Goal: Task Accomplishment & Management: Manage account settings

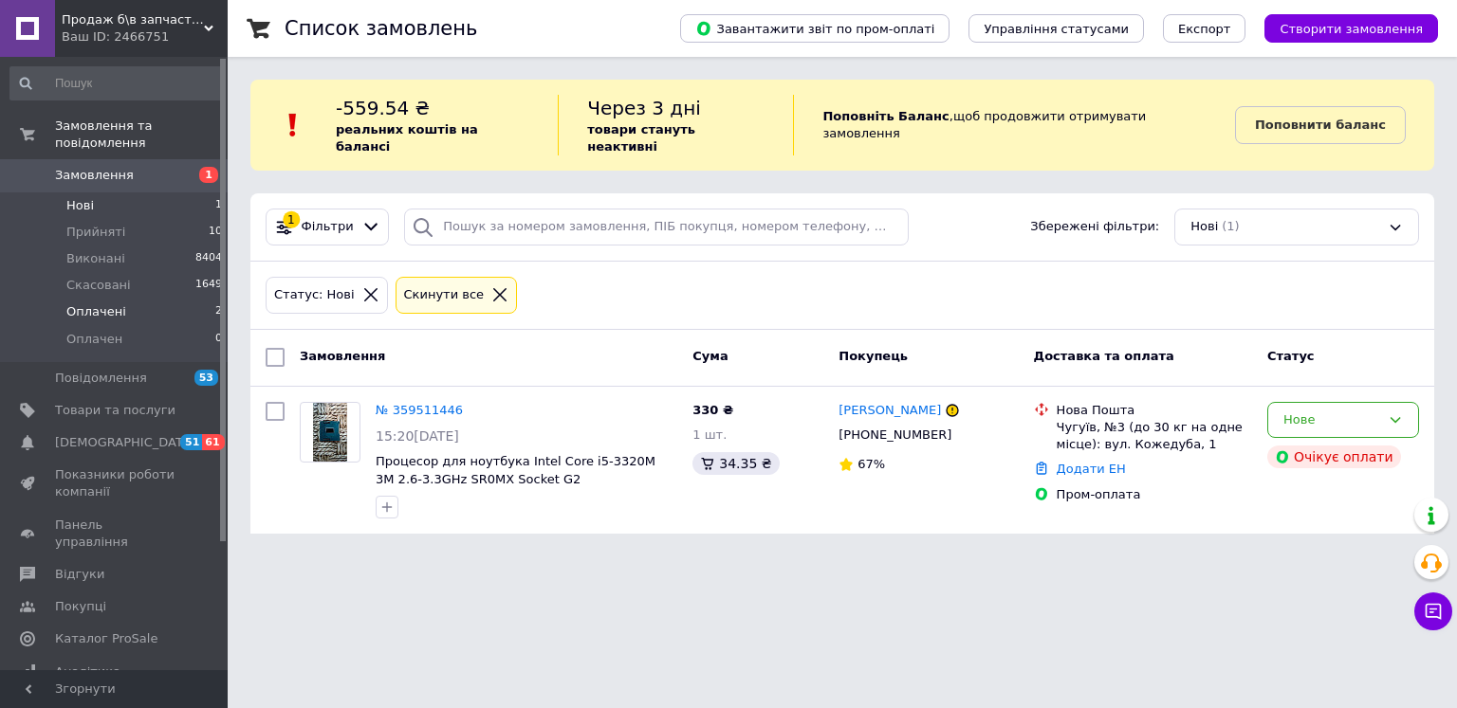
click at [199, 299] on li "Оплачені 2" at bounding box center [116, 312] width 233 height 27
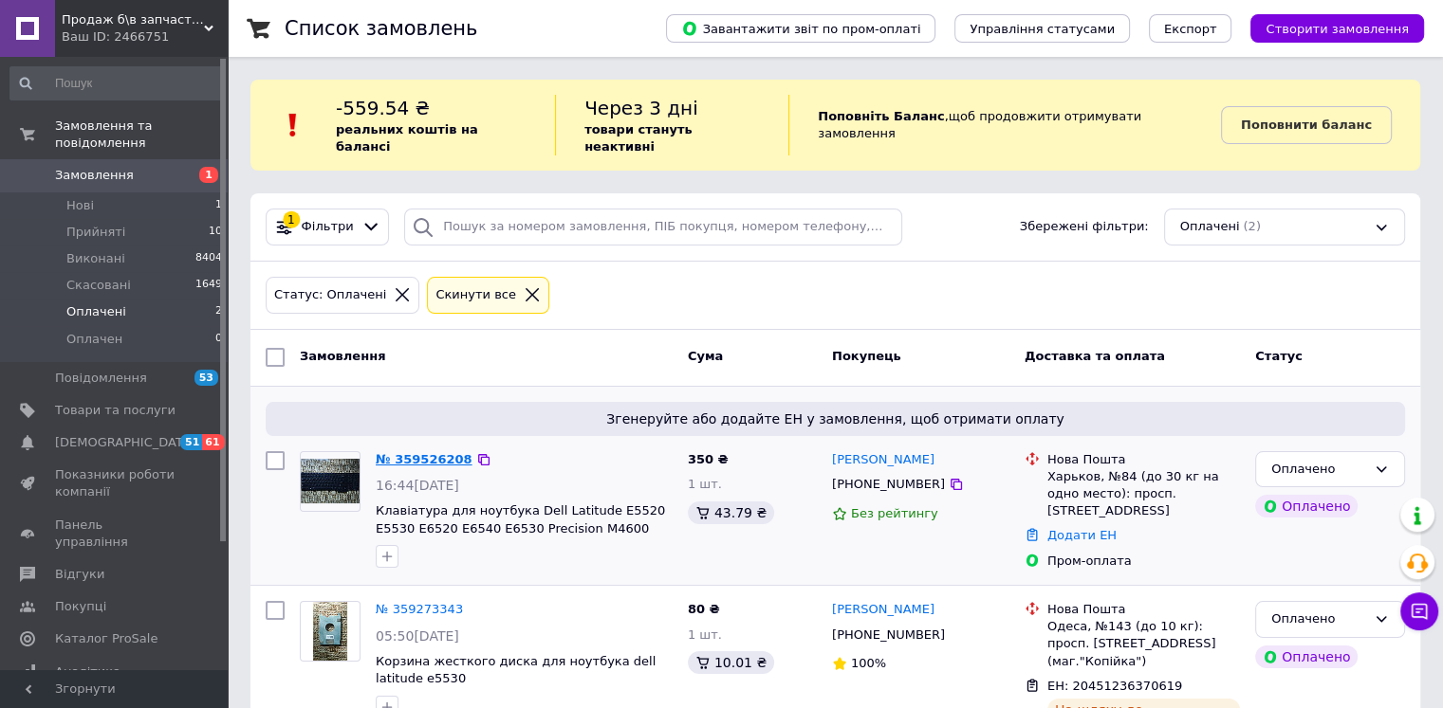
click at [432, 452] on link "№ 359526208" at bounding box center [424, 459] width 97 height 14
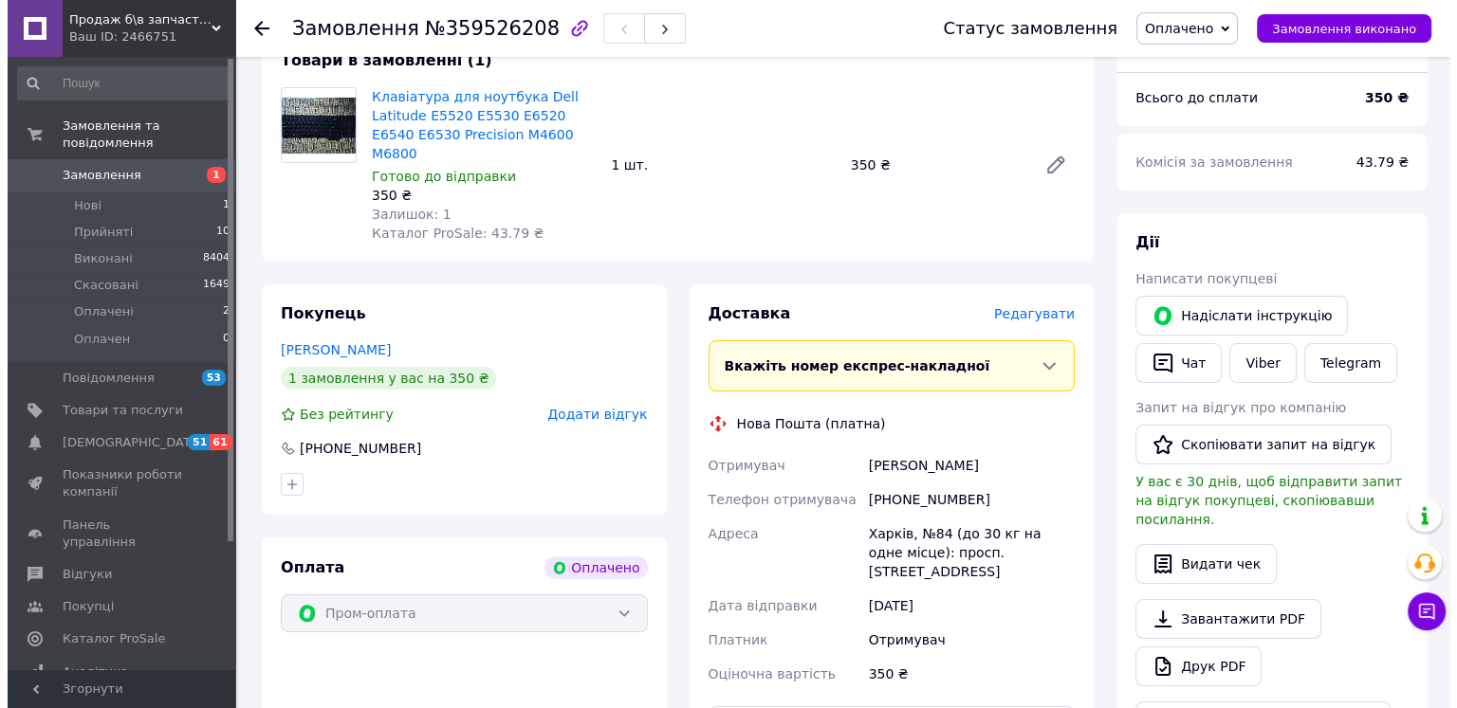
scroll to position [190, 0]
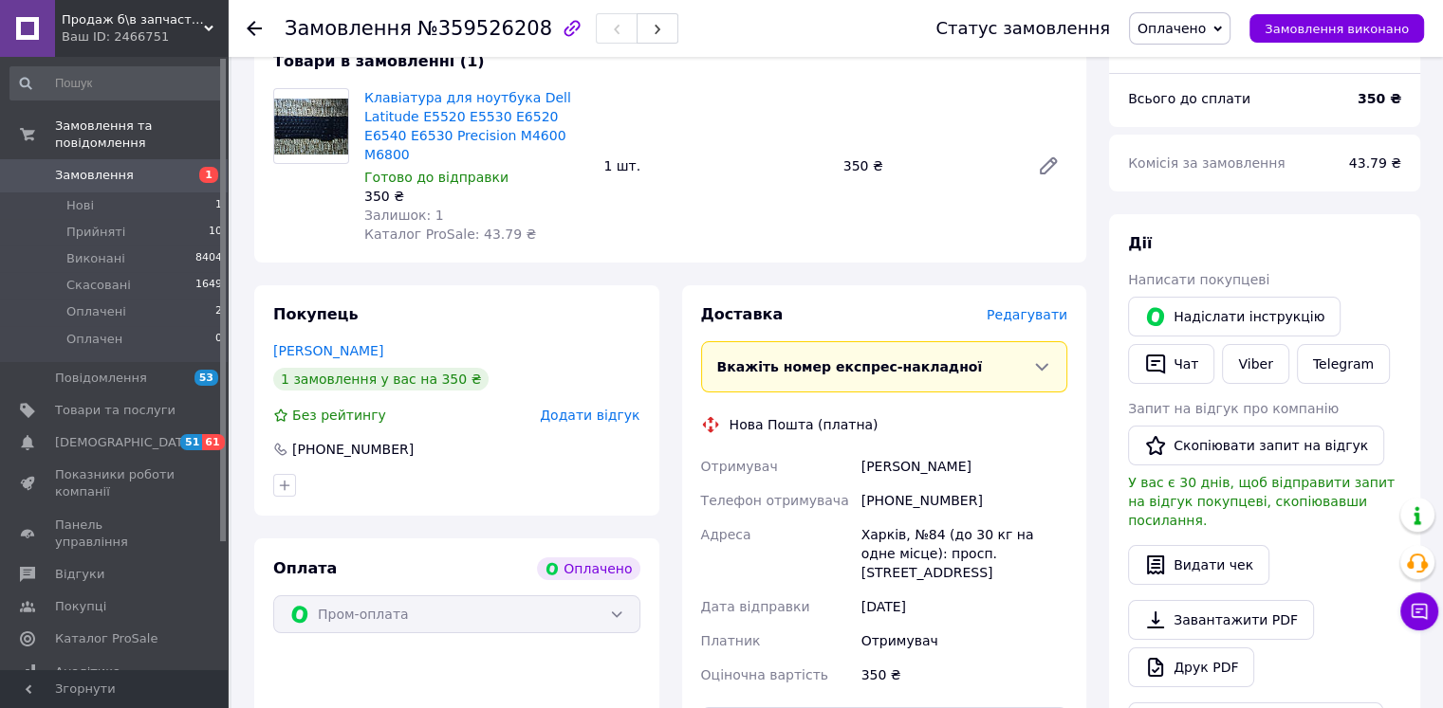
click at [1027, 307] on span "Редагувати" at bounding box center [1026, 314] width 81 height 15
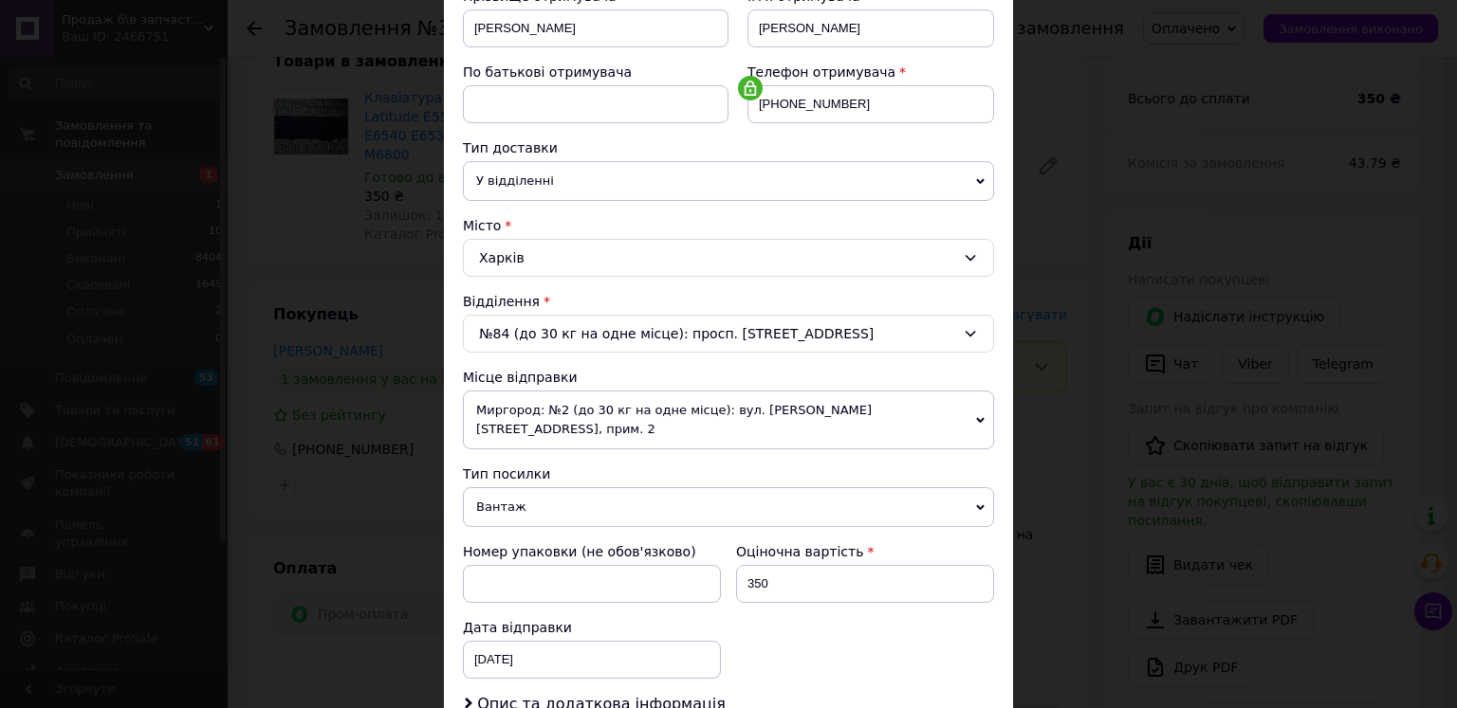
scroll to position [474, 0]
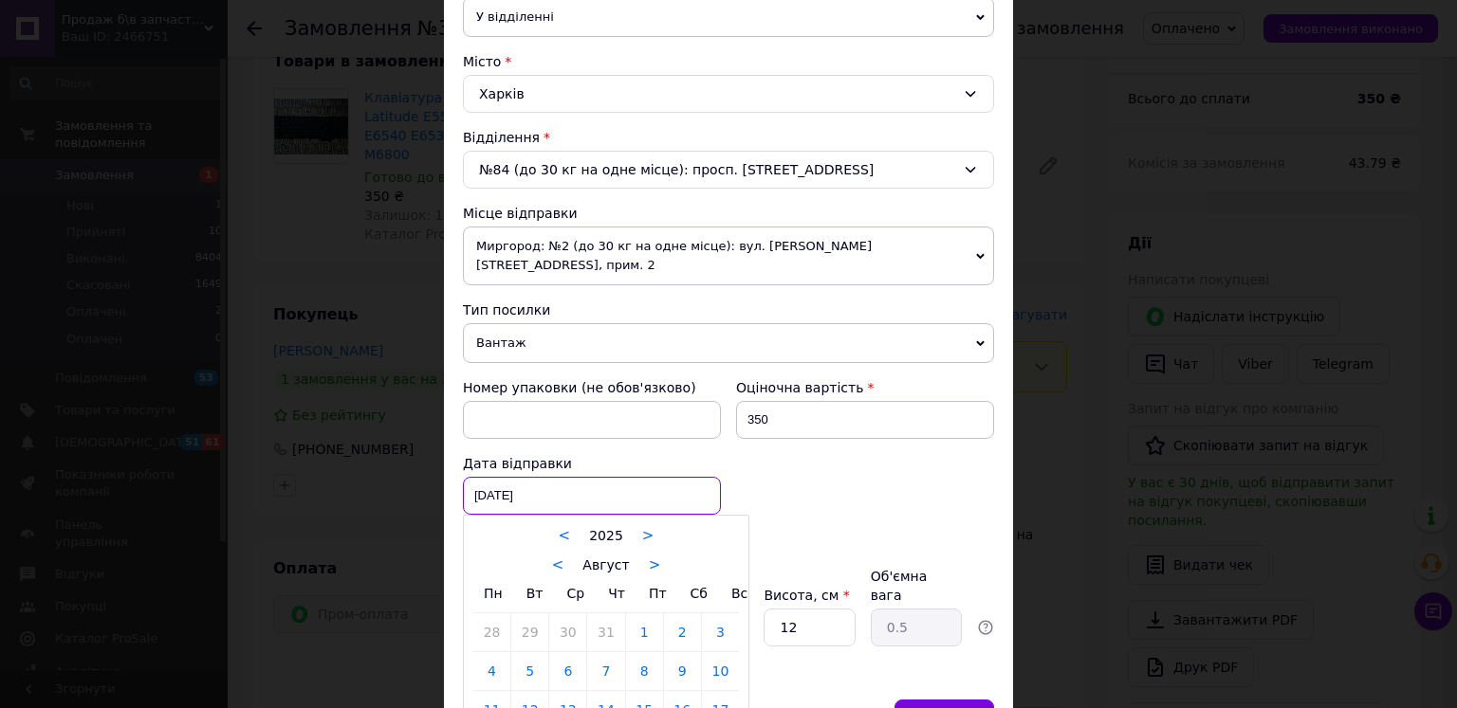
click at [568, 478] on div "[DATE] < 2025 > < Август > Пн Вт Ср Чт Пт Сб Вс 28 29 30 31 1 2 3 4 5 6 7 8 9 1…" at bounding box center [592, 496] width 258 height 38
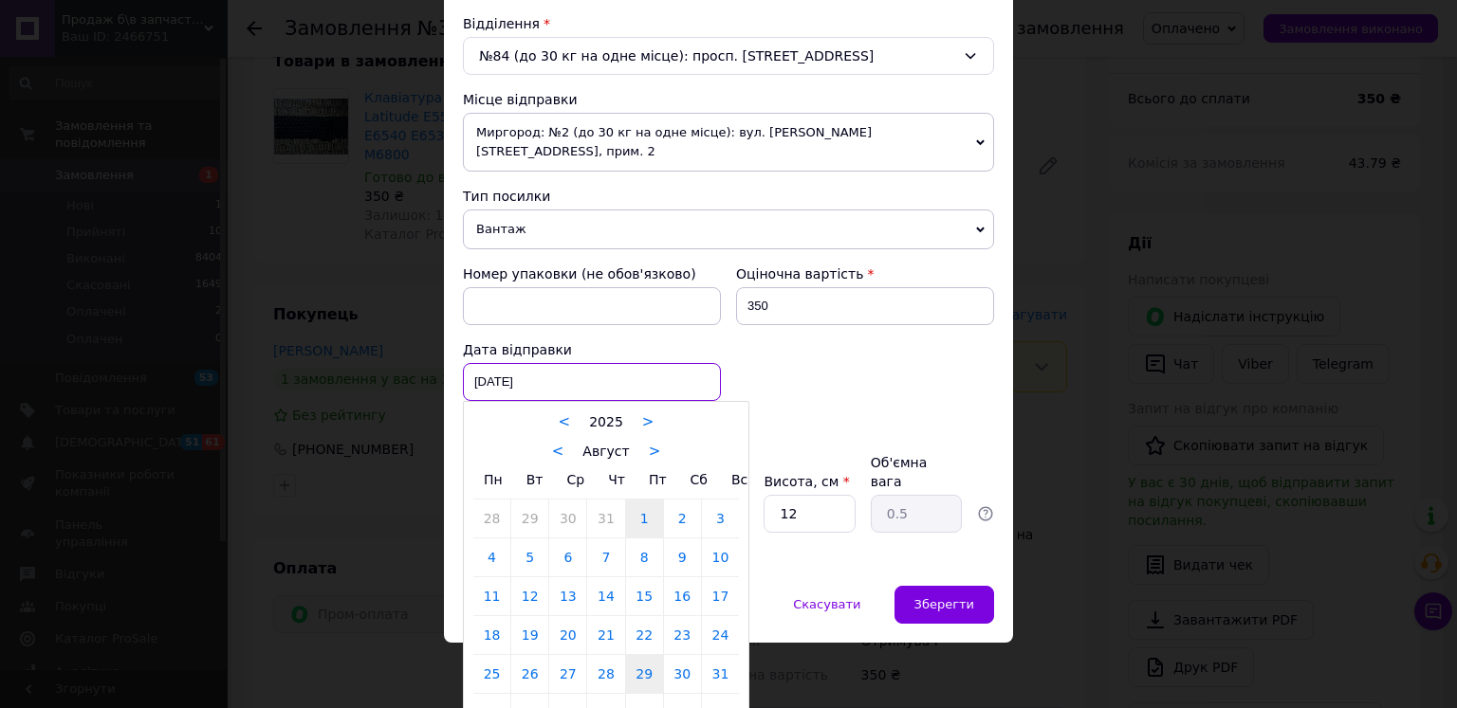
scroll to position [589, 0]
click at [681, 654] on link "30" at bounding box center [682, 673] width 37 height 38
type input "[DATE]"
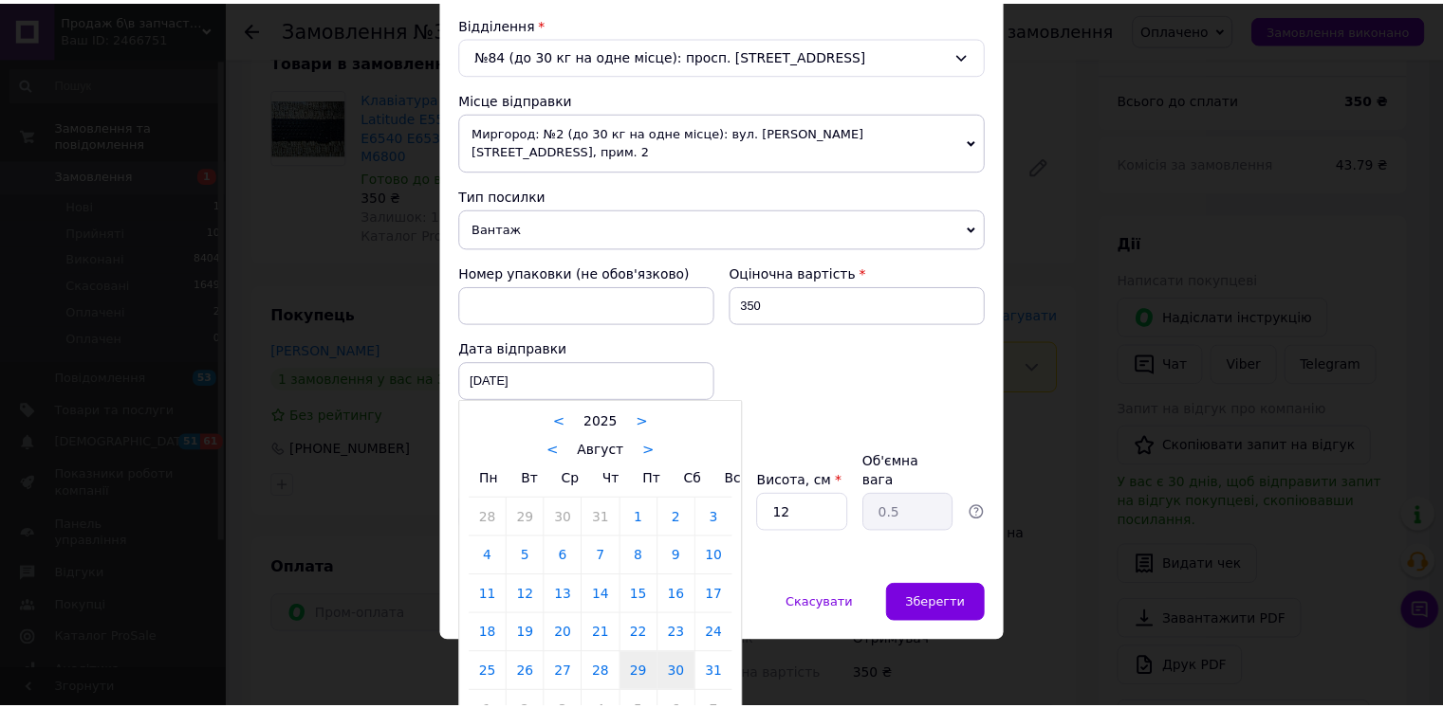
scroll to position [545, 0]
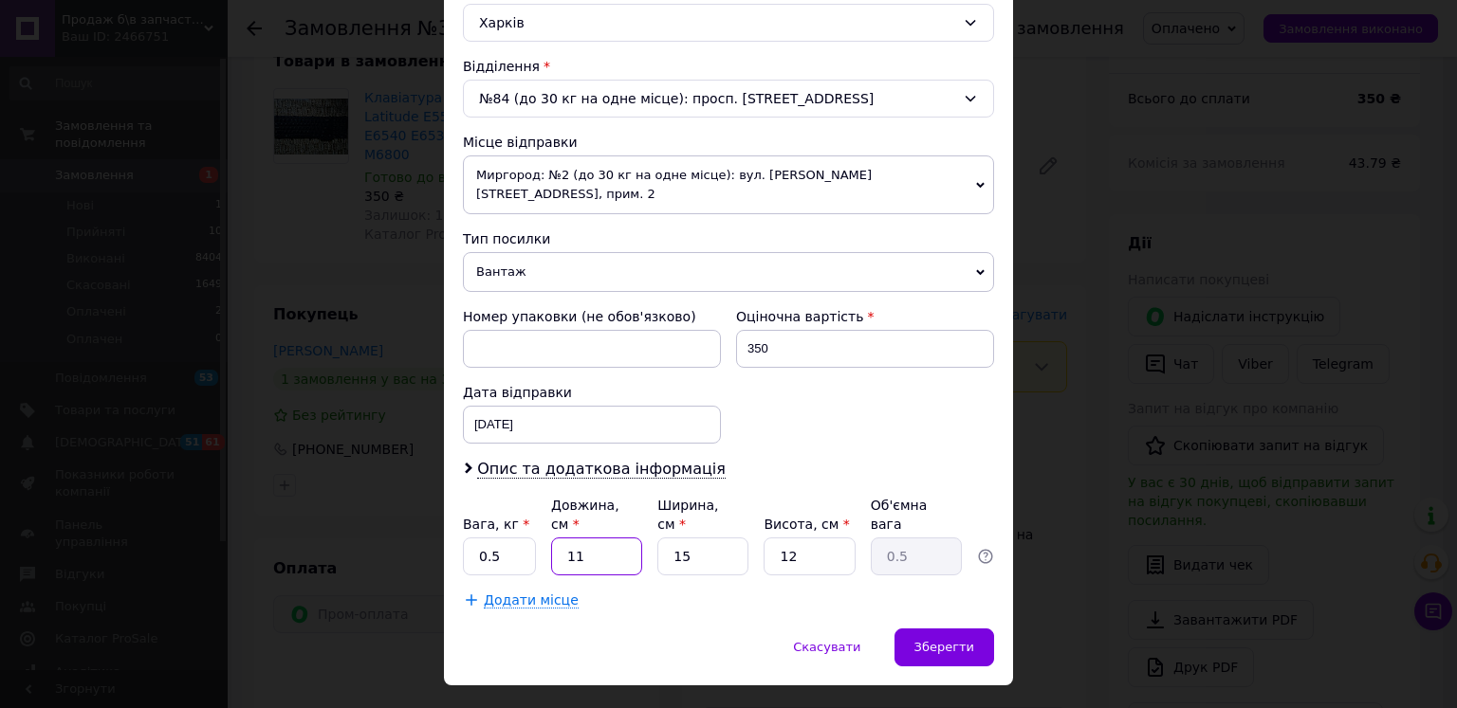
click at [578, 538] on input "11" at bounding box center [596, 557] width 91 height 38
type input "1"
type input "0.1"
type input "3"
type input "0.14"
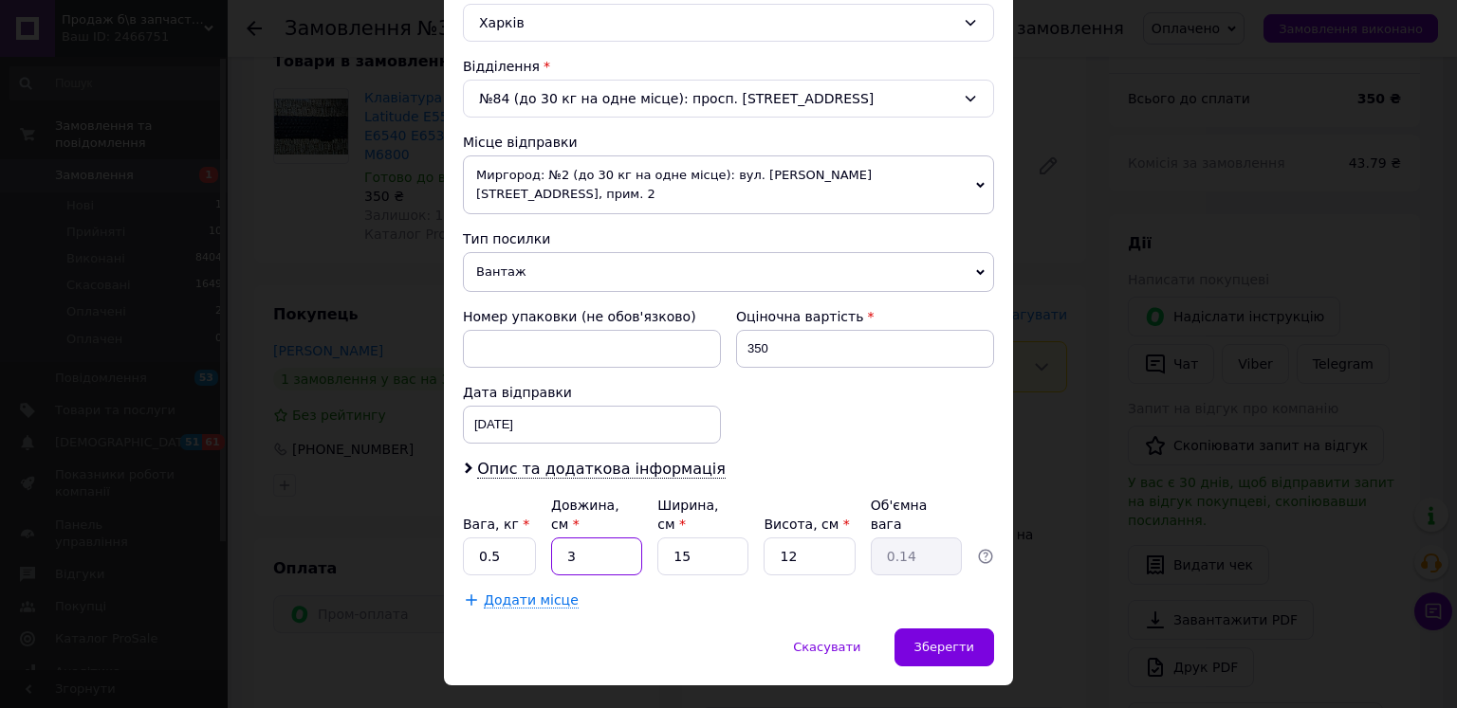
type input "38"
type input "1.71"
type input "38"
type input "1"
type input "0.11"
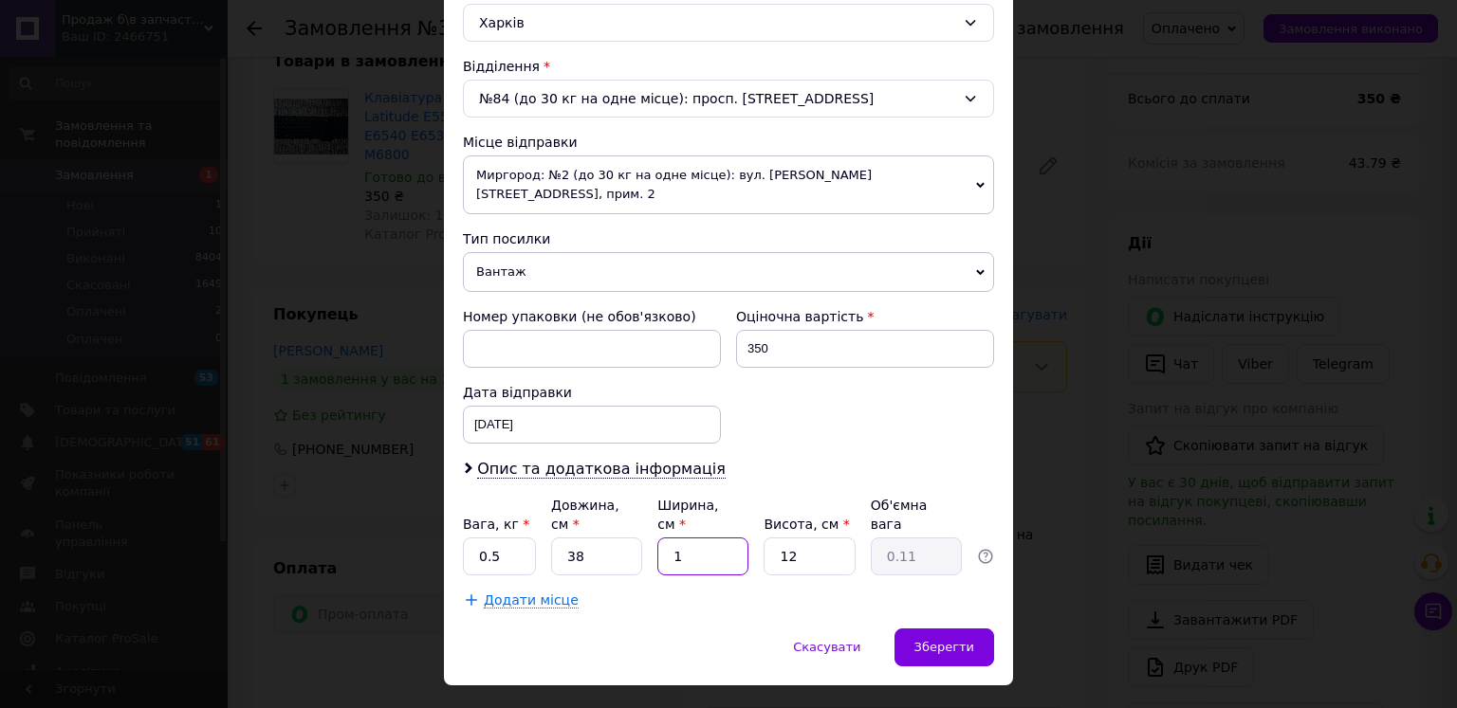
type input "14"
type input "1.6"
type input "14"
type input "4"
type input "0.53"
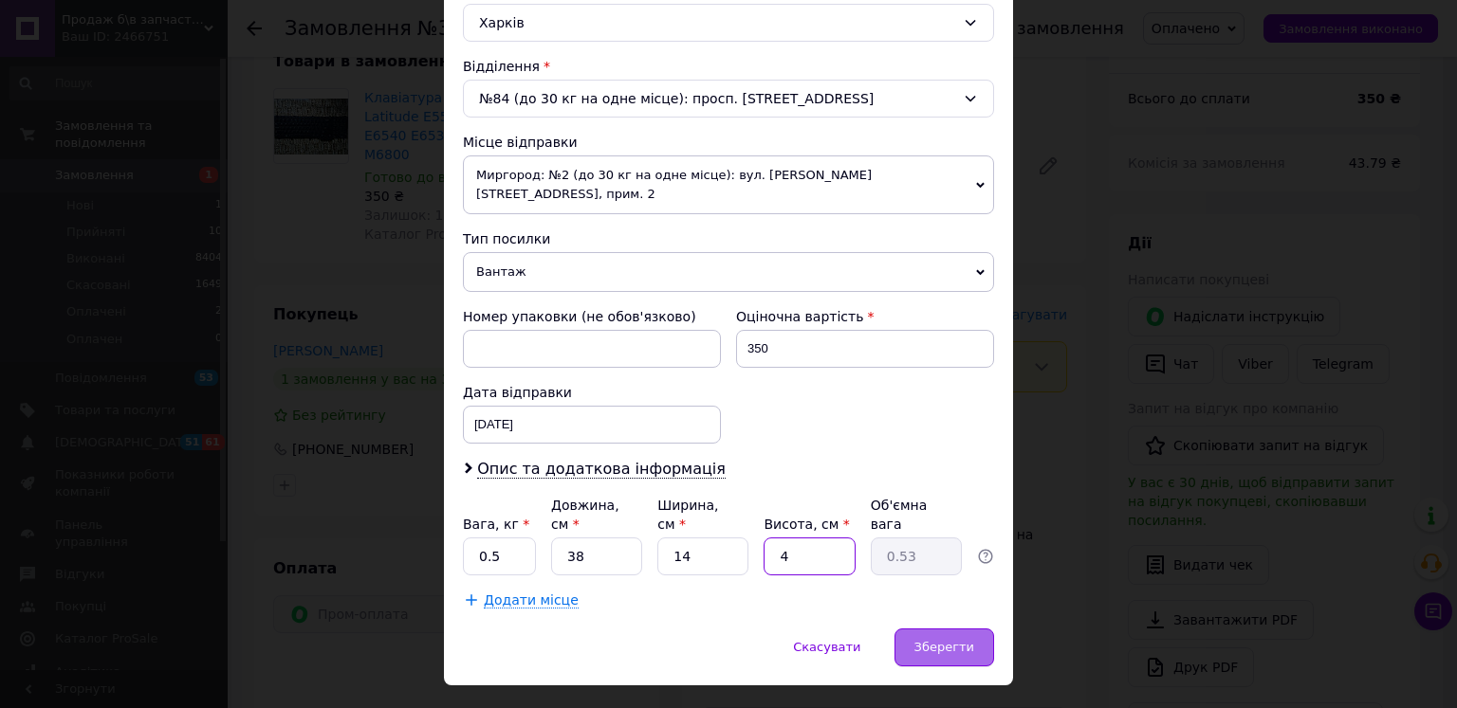
type input "4"
click at [965, 640] on span "Зберегти" at bounding box center [944, 647] width 60 height 14
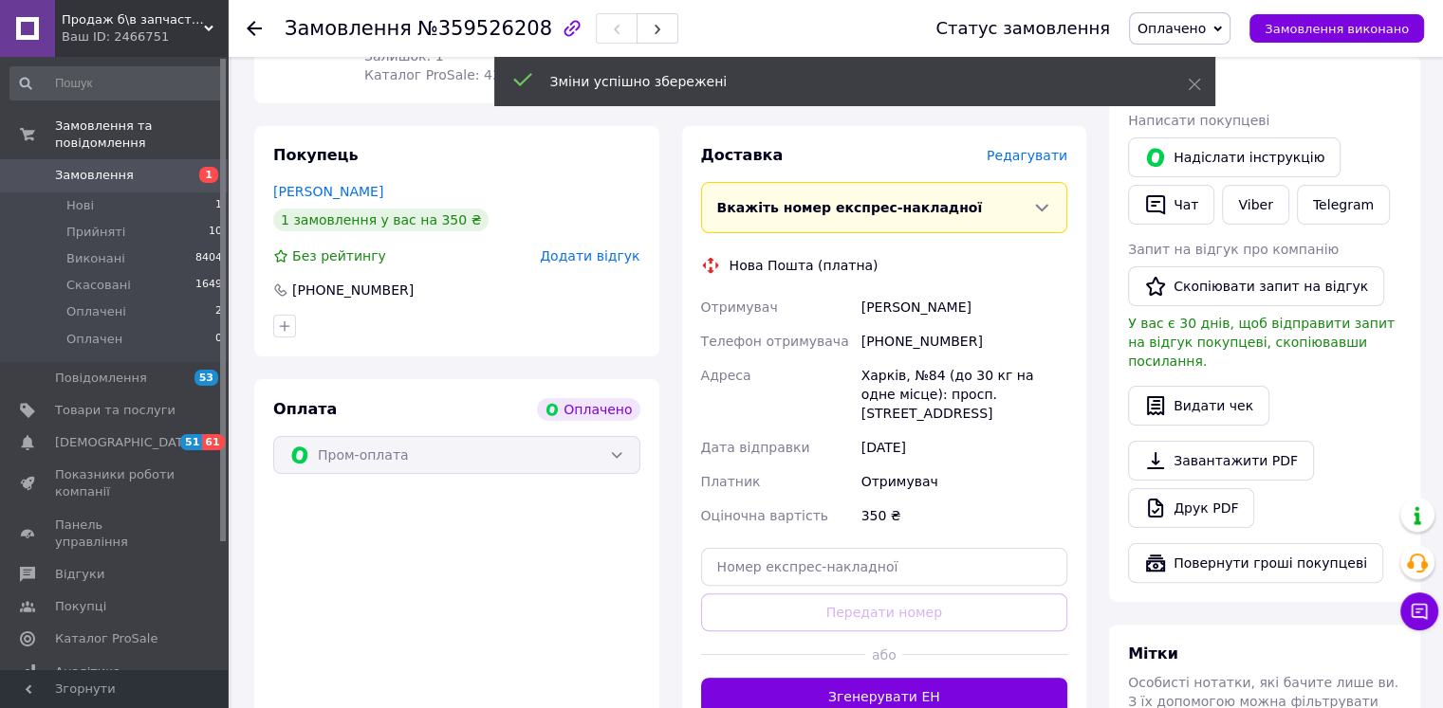
scroll to position [379, 0]
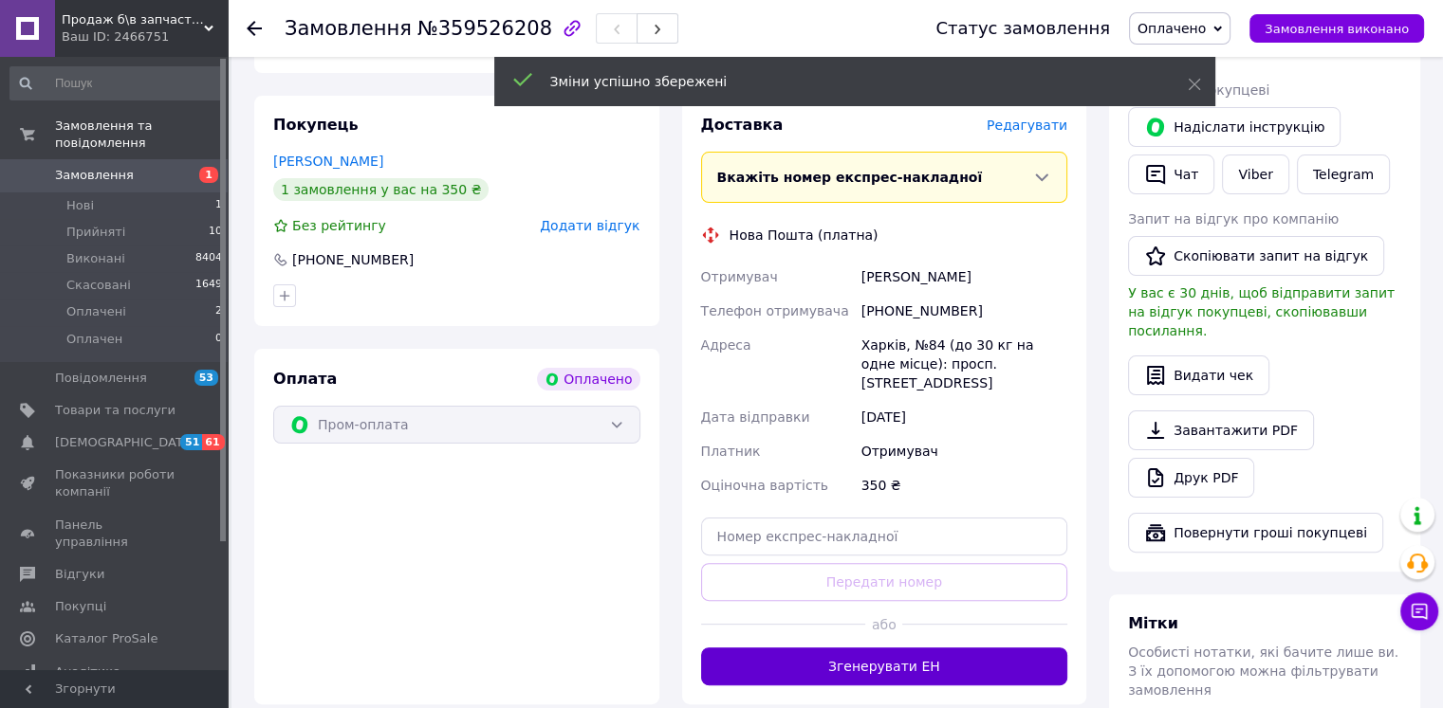
click at [842, 649] on button "Згенерувати ЕН" at bounding box center [884, 667] width 367 height 38
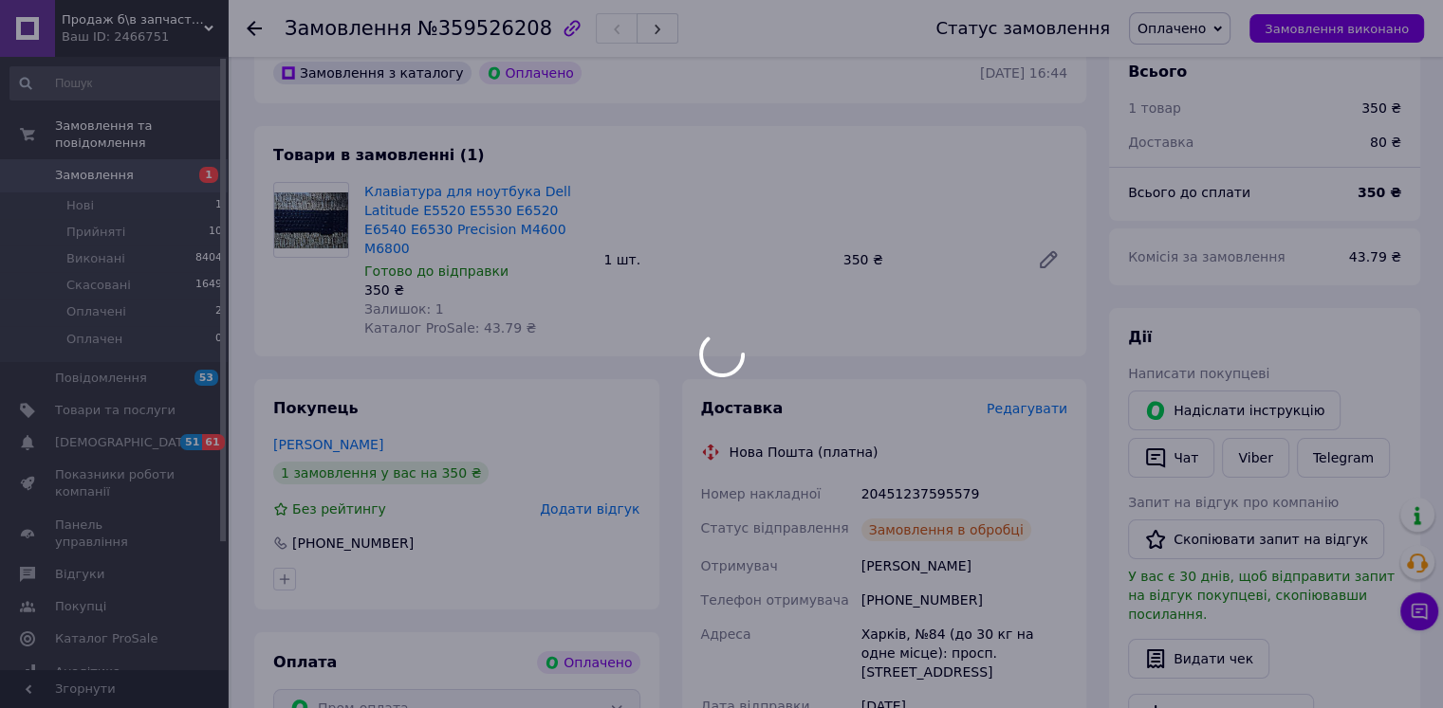
scroll to position [95, 0]
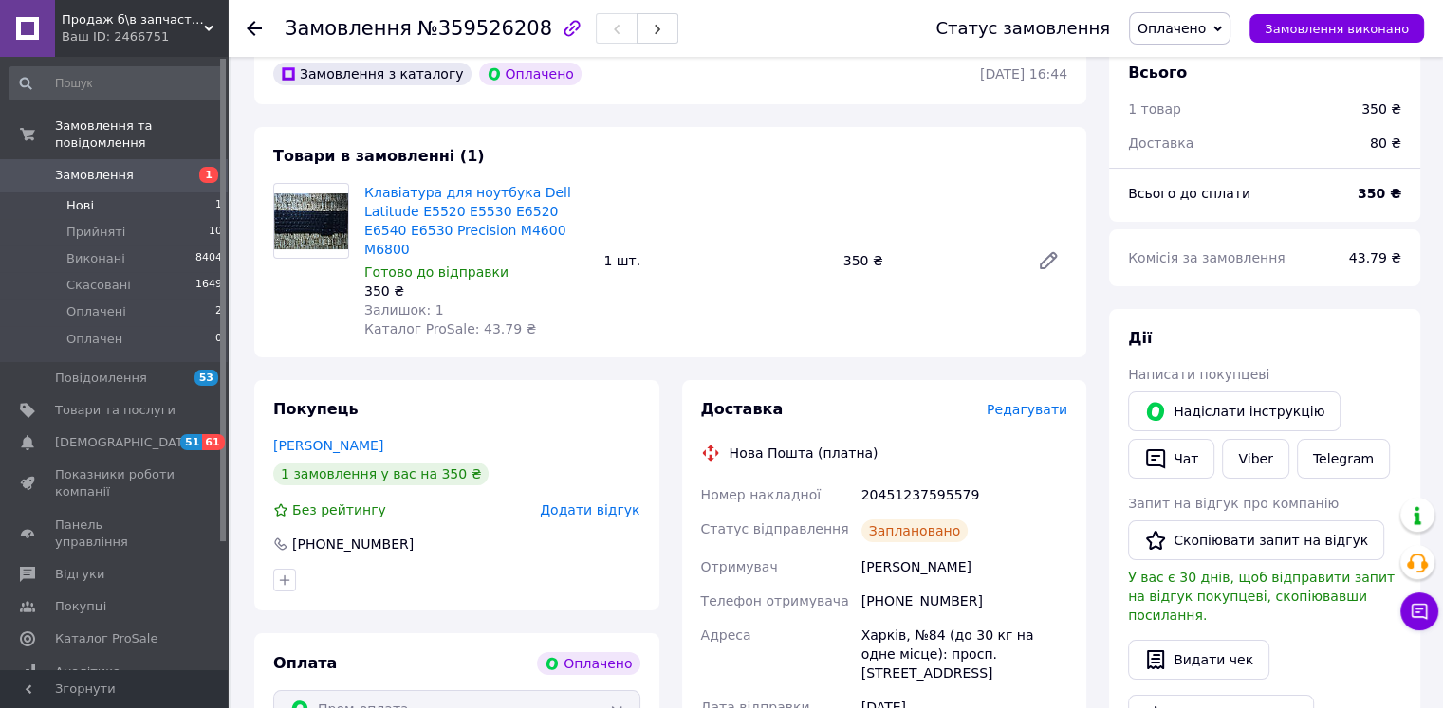
click at [97, 193] on li "Нові 1" at bounding box center [116, 206] width 233 height 27
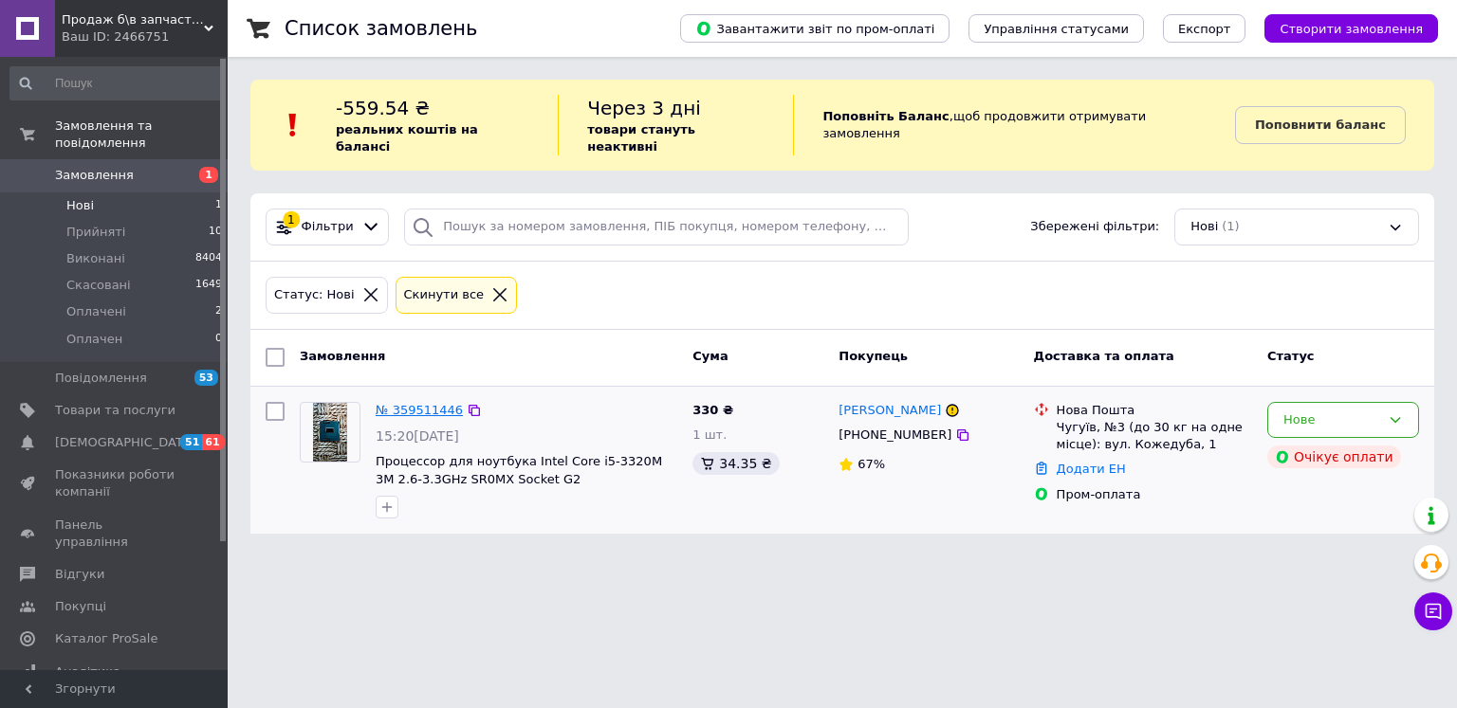
click at [418, 403] on link "№ 359511446" at bounding box center [419, 410] width 87 height 14
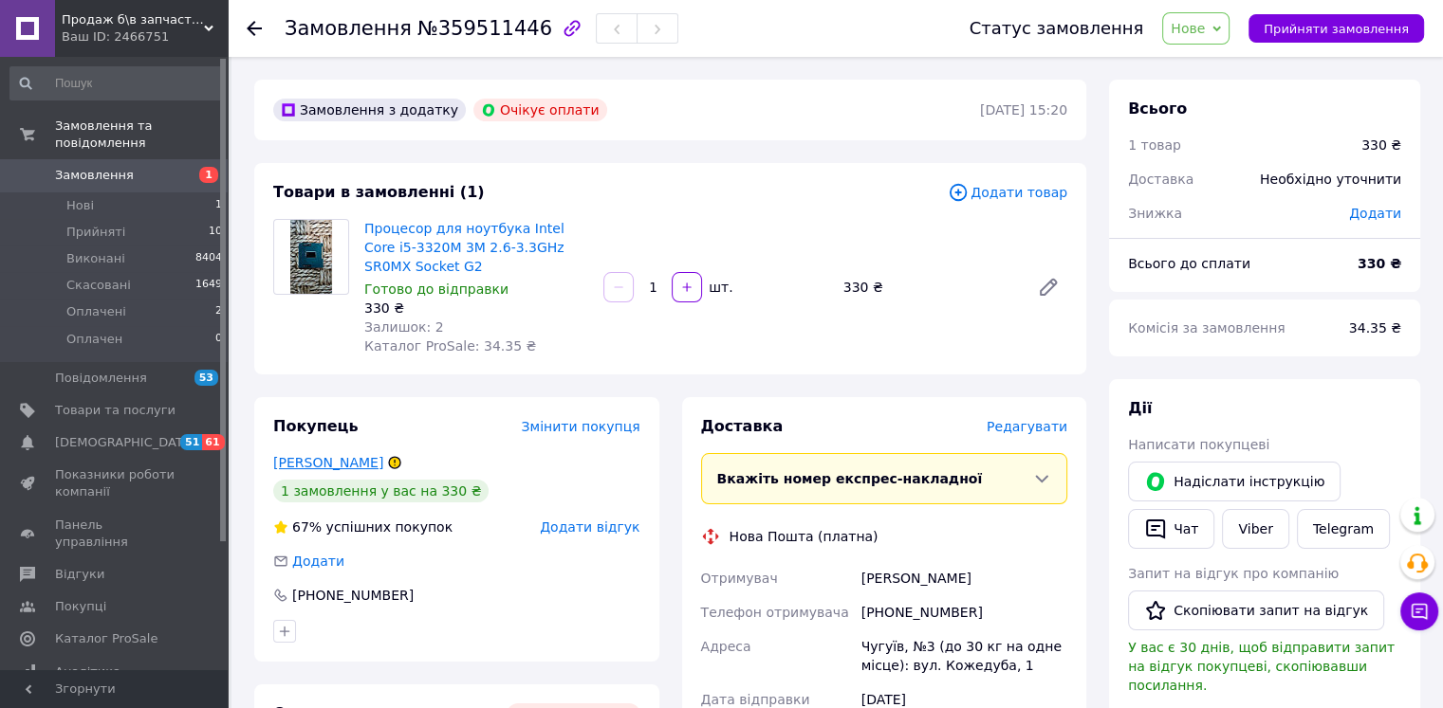
click at [322, 459] on link "[PERSON_NAME]" at bounding box center [328, 462] width 110 height 15
